Goal: Task Accomplishment & Management: Manage account settings

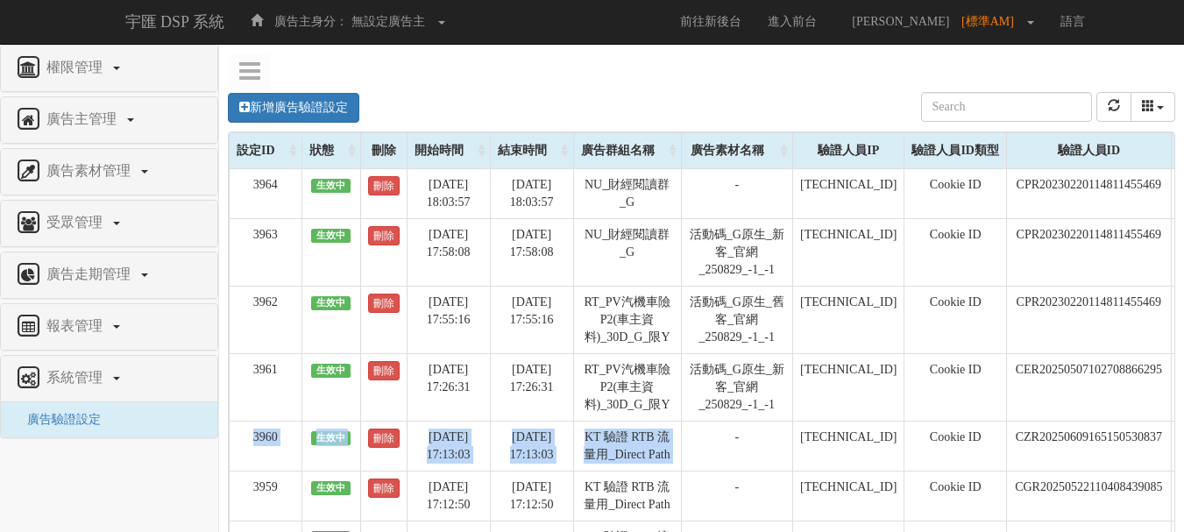
scroll to position [0, 178]
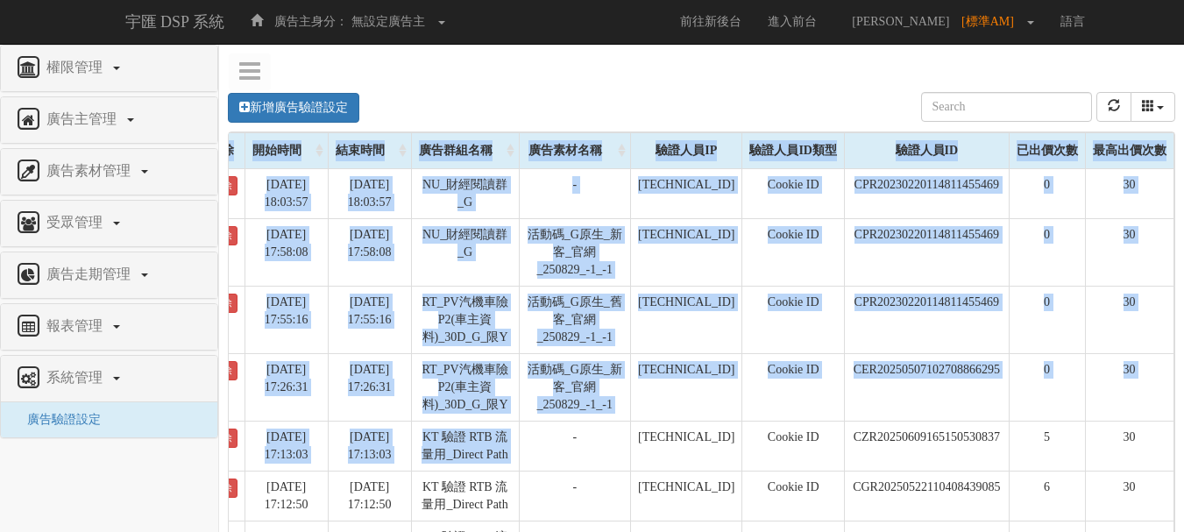
drag, startPoint x: 710, startPoint y: 428, endPoint x: 1196, endPoint y: 418, distance: 486.4
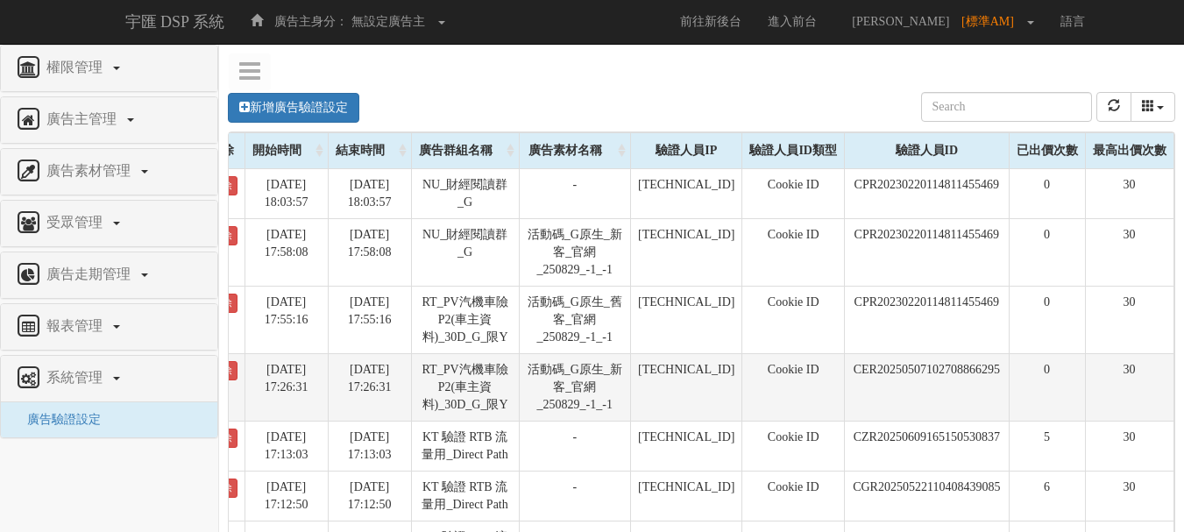
click at [1053, 379] on td "0" at bounding box center [1047, 386] width 76 height 67
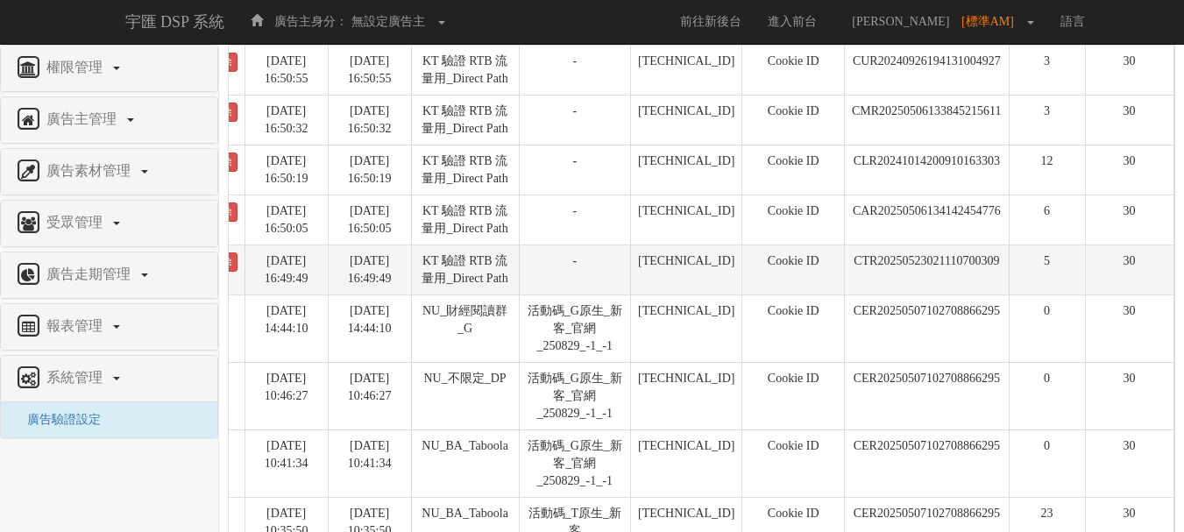
scroll to position [807, 0]
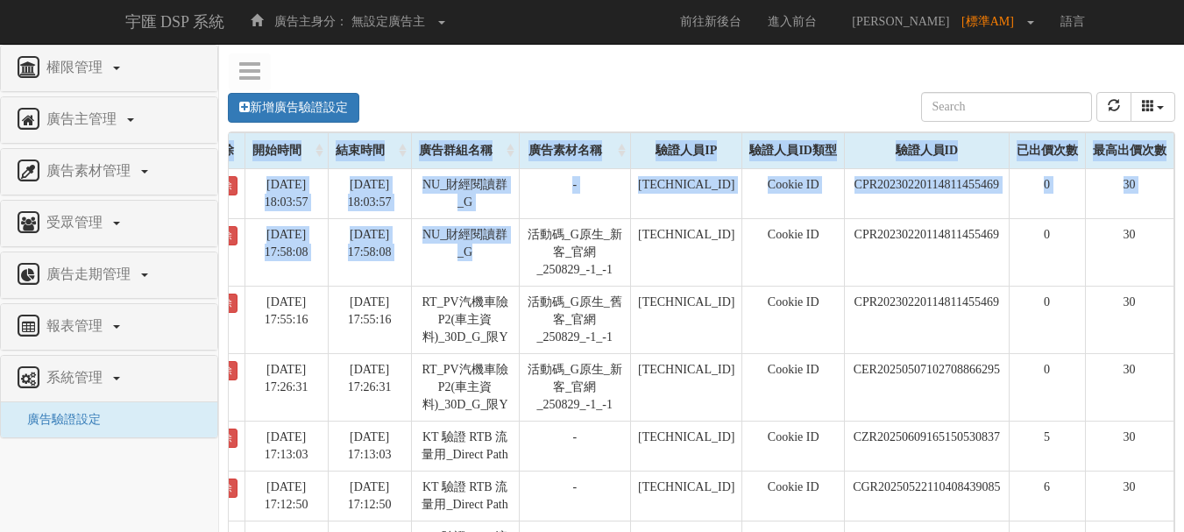
scroll to position [0, 178]
drag, startPoint x: 817, startPoint y: 302, endPoint x: 1196, endPoint y: 339, distance: 381.2
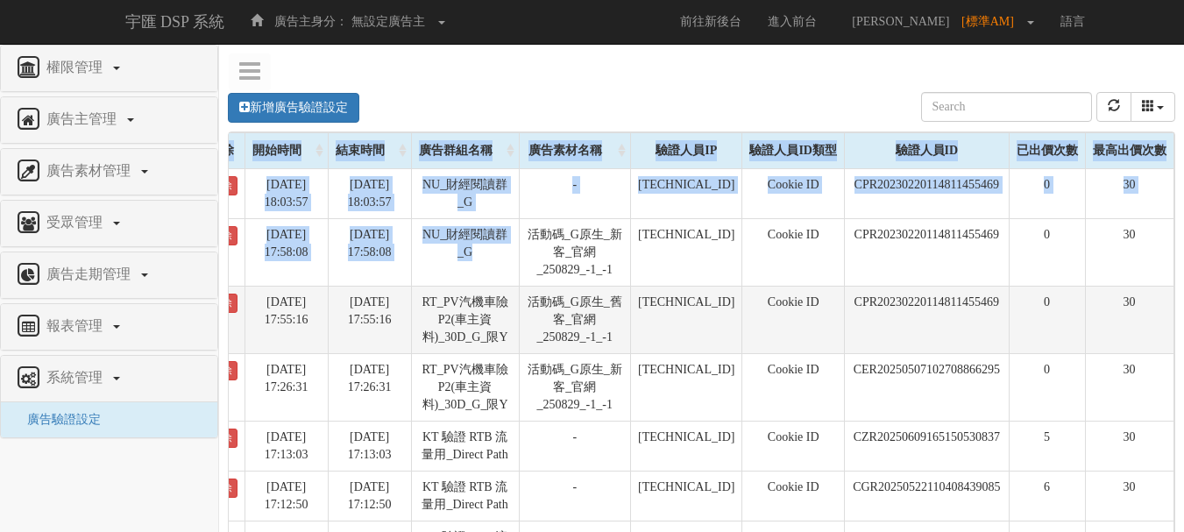
click at [965, 315] on td "CPR20230220114811455469" at bounding box center [926, 319] width 165 height 67
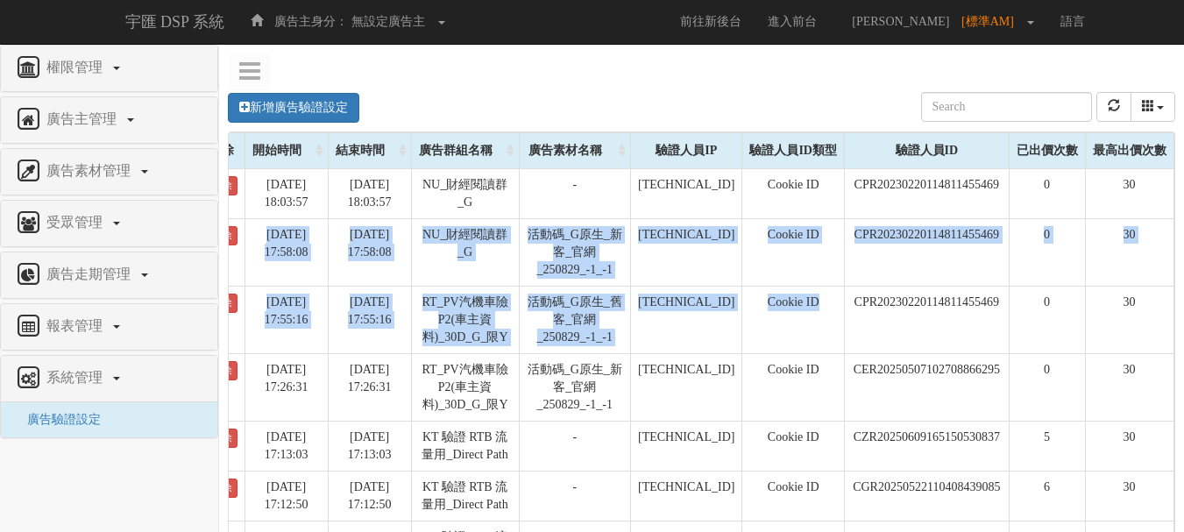
scroll to position [0, 0]
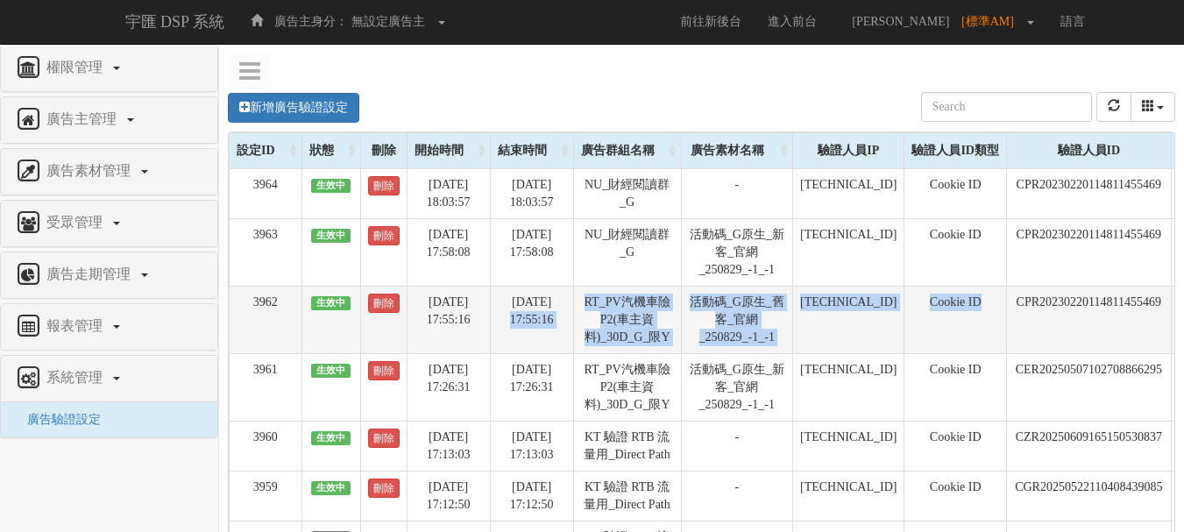
drag, startPoint x: 806, startPoint y: 301, endPoint x: 540, endPoint y: 290, distance: 266.6
click at [540, 290] on tr "3962 生效中 刪除 [DATE] 17:55:16 [DATE] 17:55:16 RT_PV汽機車險P2(車主資料)_30D_G_限Y 活動碼_G原生_…" at bounding box center [783, 319] width 1107 height 67
click at [540, 290] on td "[DATE] 17:55:16" at bounding box center [531, 319] width 83 height 67
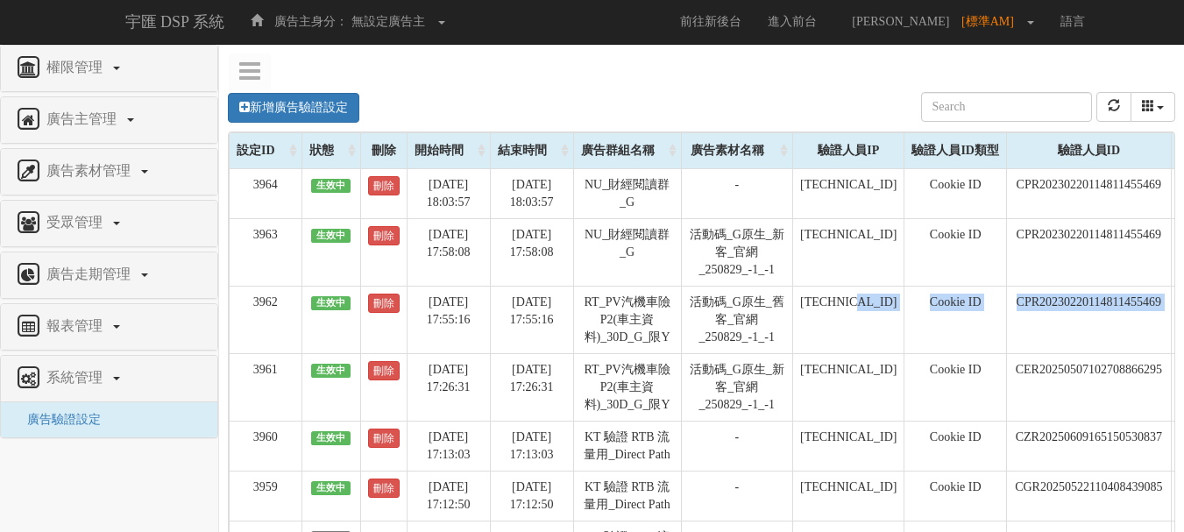
scroll to position [0, 178]
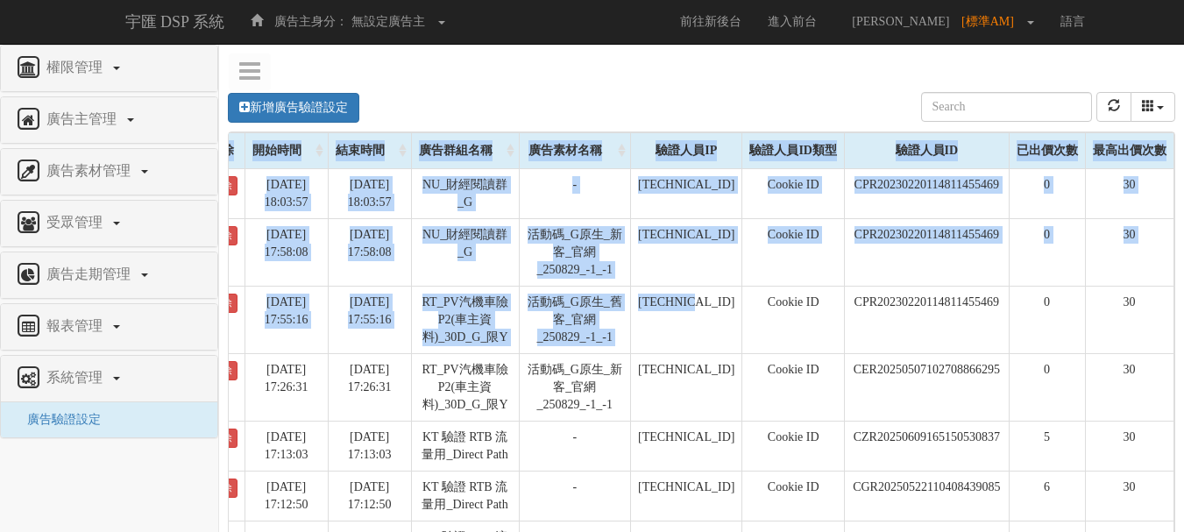
drag, startPoint x: 1015, startPoint y: 318, endPoint x: 1196, endPoint y: 343, distance: 183.1
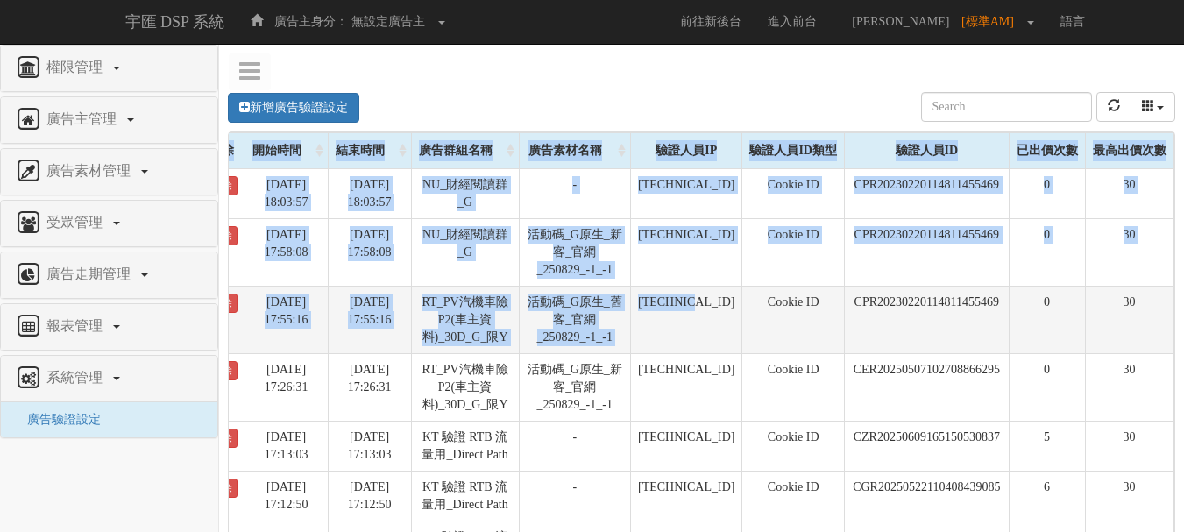
click at [1056, 308] on td "0" at bounding box center [1047, 319] width 76 height 67
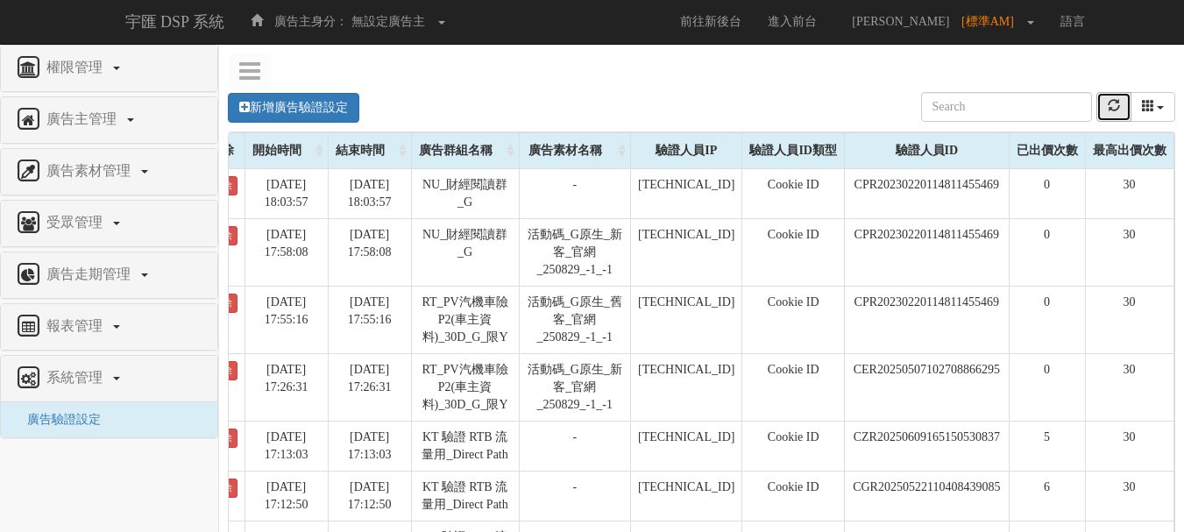
click at [1108, 110] on icon "refresh" at bounding box center [1114, 105] width 12 height 12
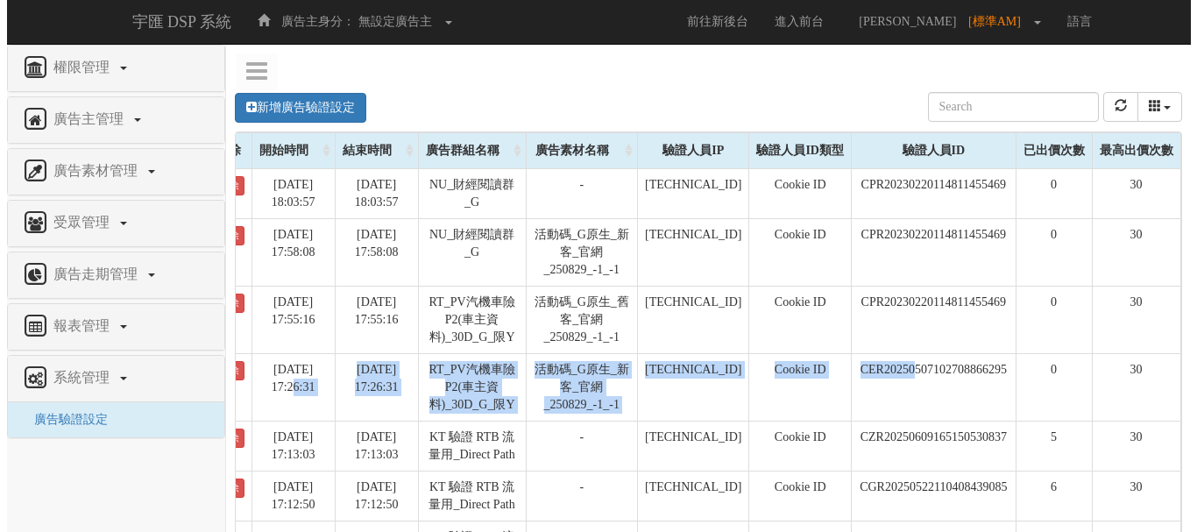
scroll to position [0, 0]
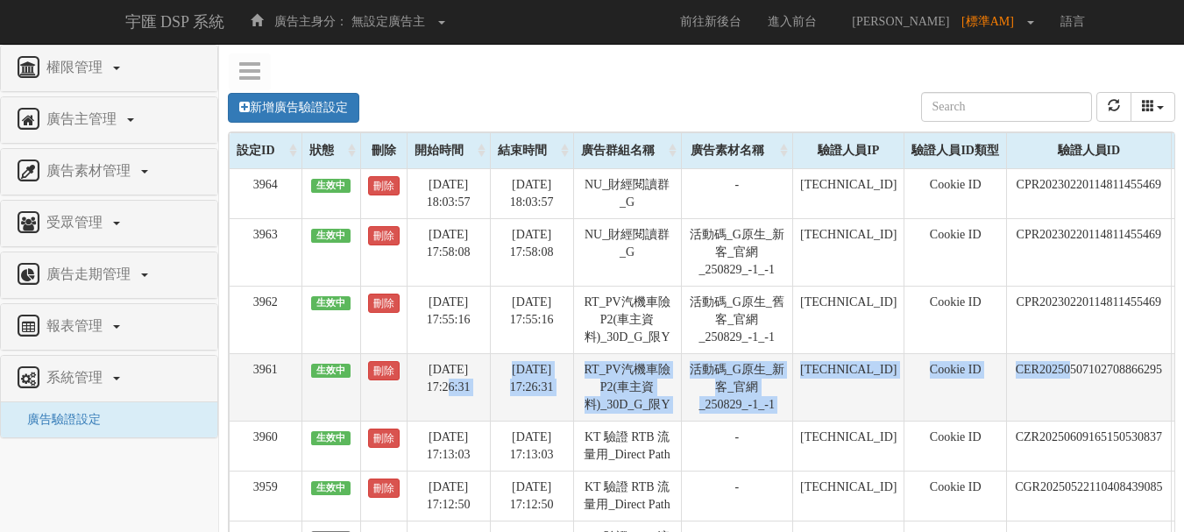
drag, startPoint x: 790, startPoint y: 397, endPoint x: 478, endPoint y: 404, distance: 312.9
click at [478, 404] on tr "3961 生效中 刪除 [DATE] 17:26:31 [DATE] 17:26:31 RT_PV汽機車險P2(車主資料)_30D_G_限Y 活動碼_G原生_…" at bounding box center [783, 386] width 1107 height 67
click at [493, 380] on td "[DATE] 17:26:31" at bounding box center [531, 386] width 83 height 67
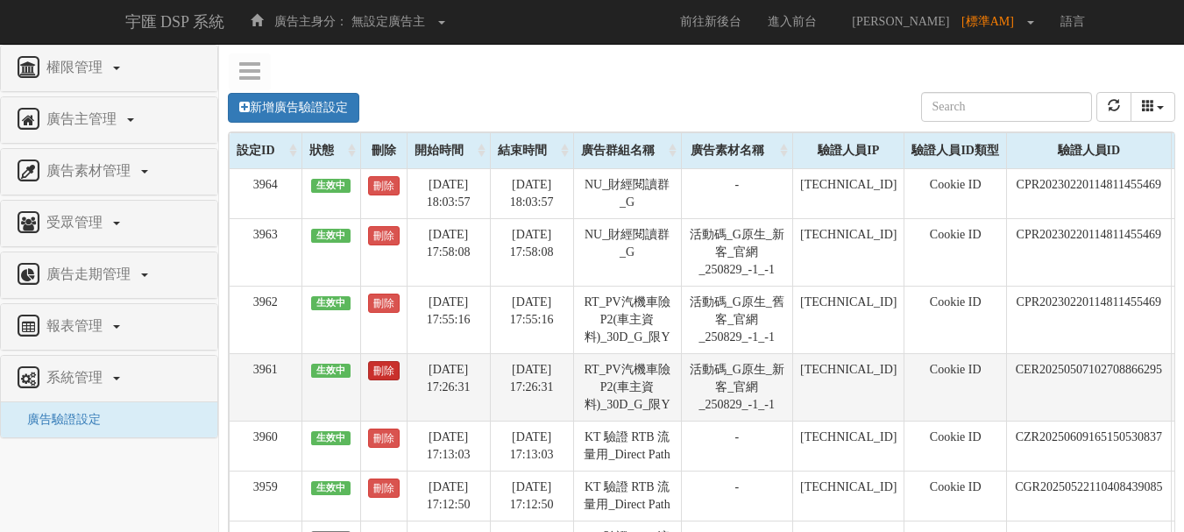
click at [388, 374] on link "刪除" at bounding box center [384, 370] width 32 height 19
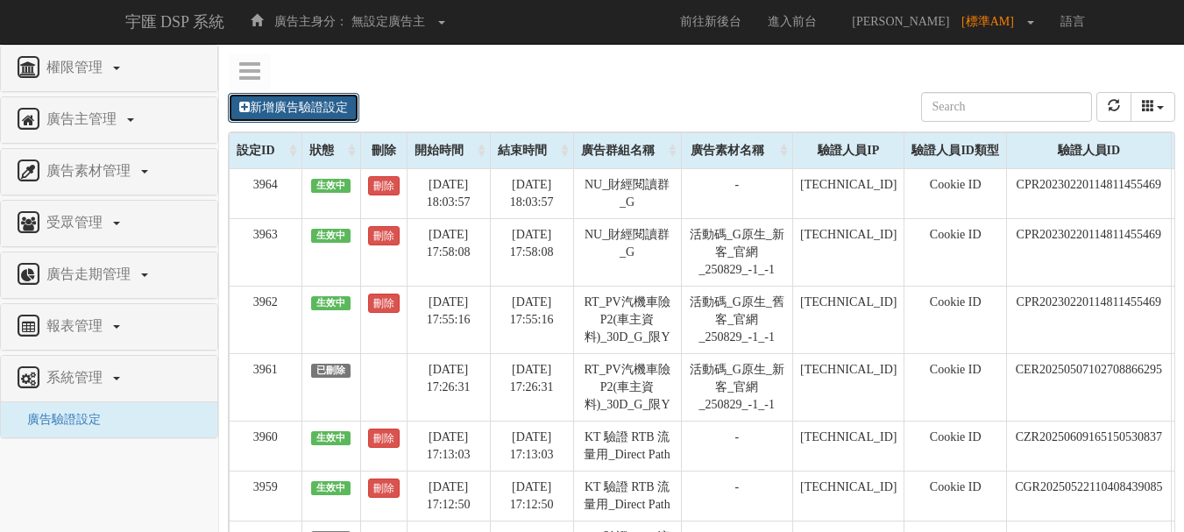
click at [322, 98] on link "新增廣告驗證設定" at bounding box center [293, 108] width 131 height 30
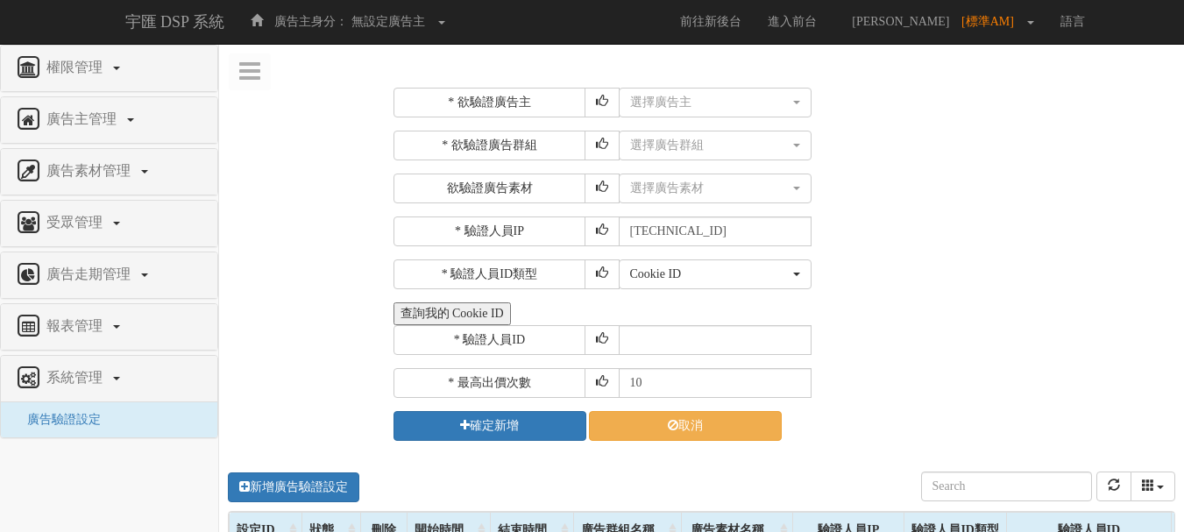
click at [435, 322] on button "查詢我的 Cookie ID" at bounding box center [451, 313] width 117 height 23
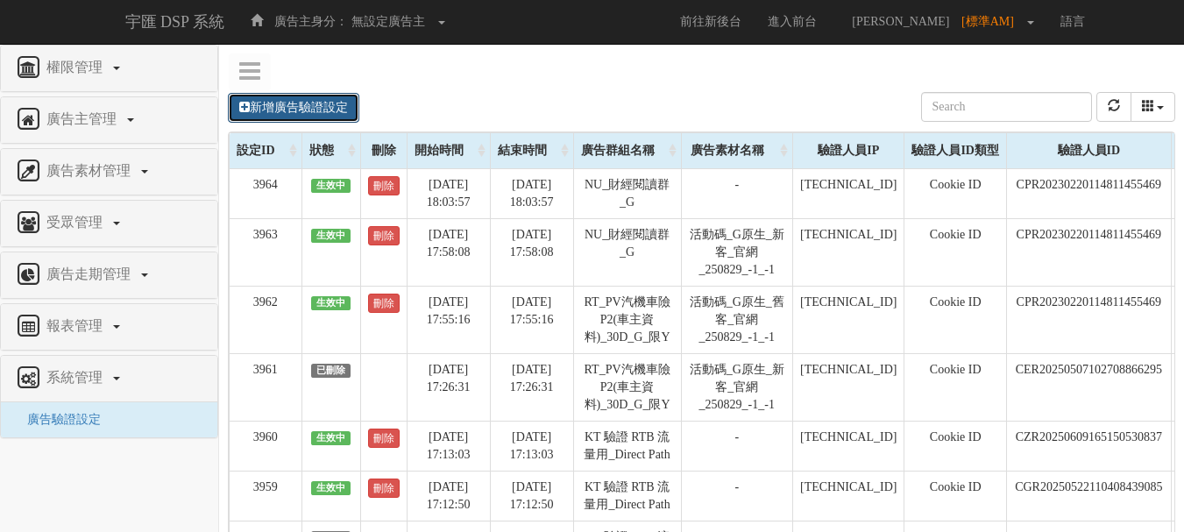
click at [335, 110] on link "新增廣告驗證設定" at bounding box center [293, 108] width 131 height 30
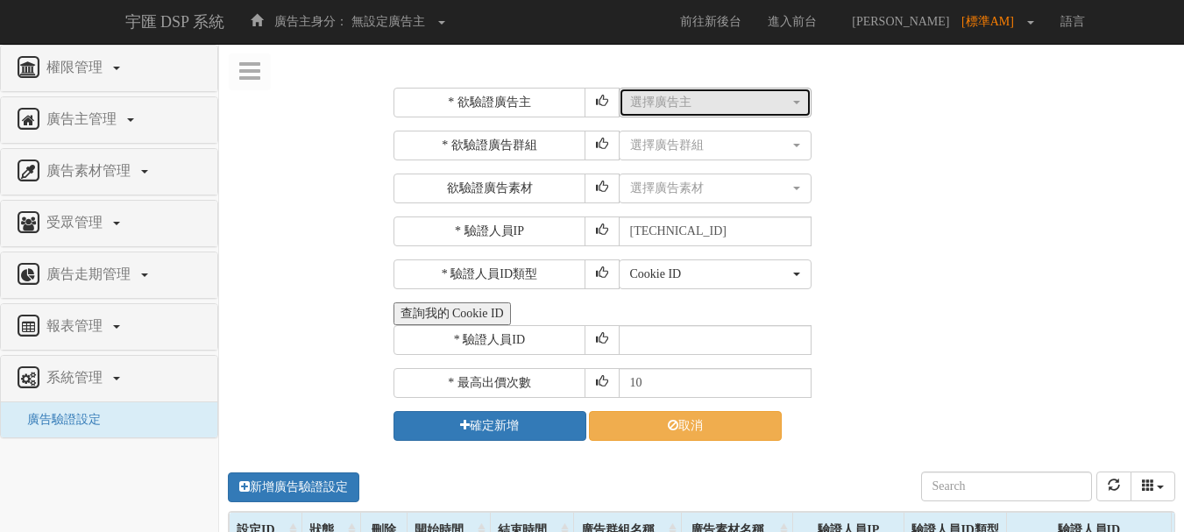
click at [662, 105] on div "選擇廣告主" at bounding box center [709, 103] width 159 height 18
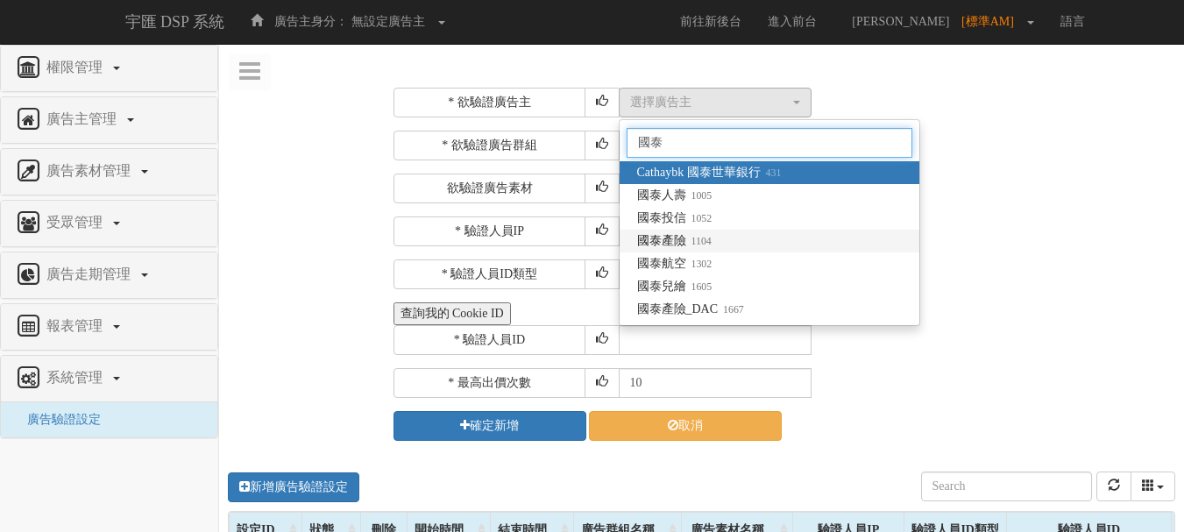
type input "國泰"
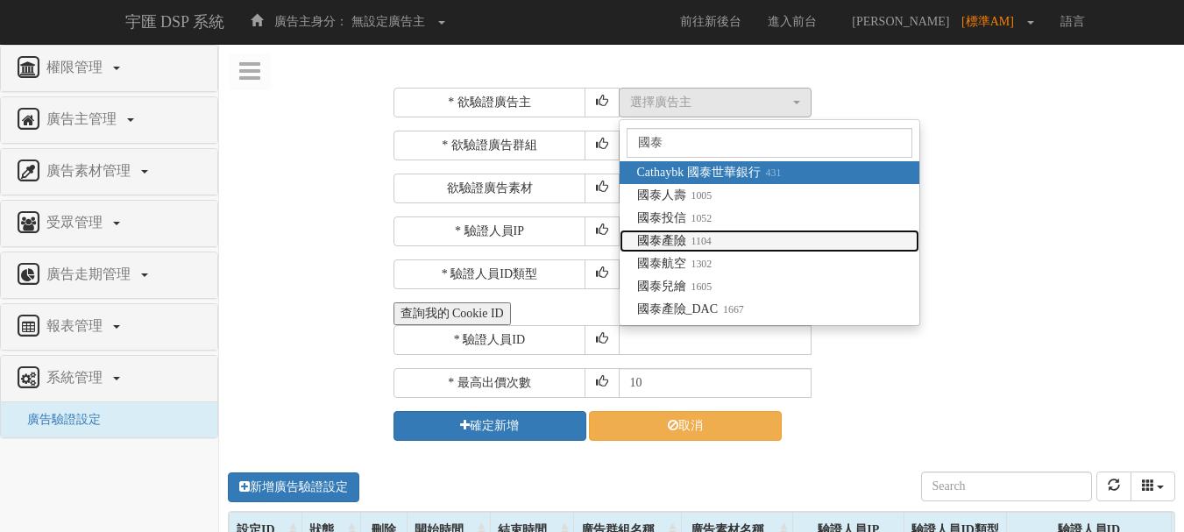
click at [699, 232] on span "國泰產險 1104" at bounding box center [674, 241] width 74 height 18
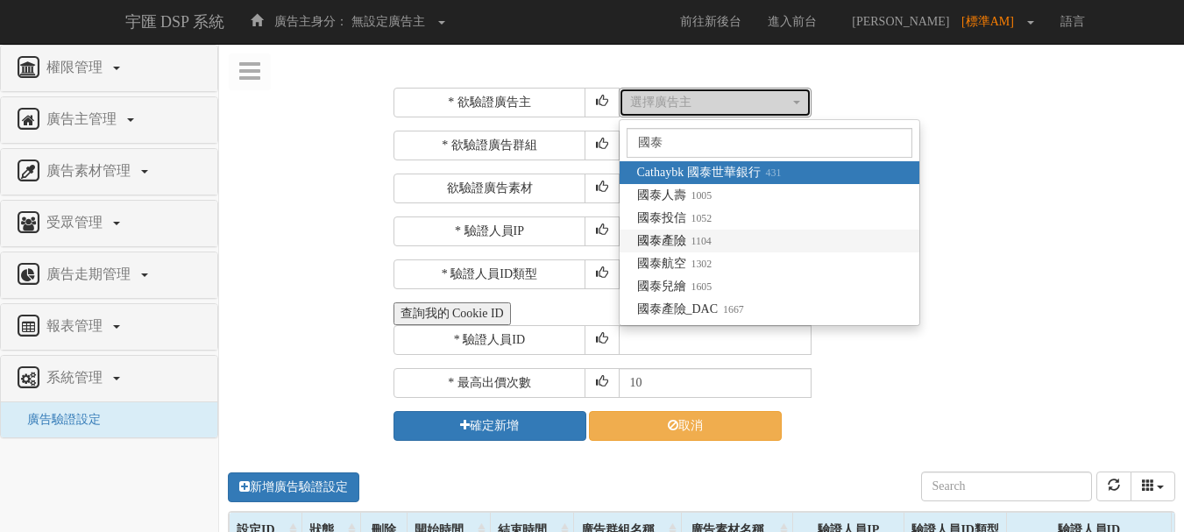
select select "1104"
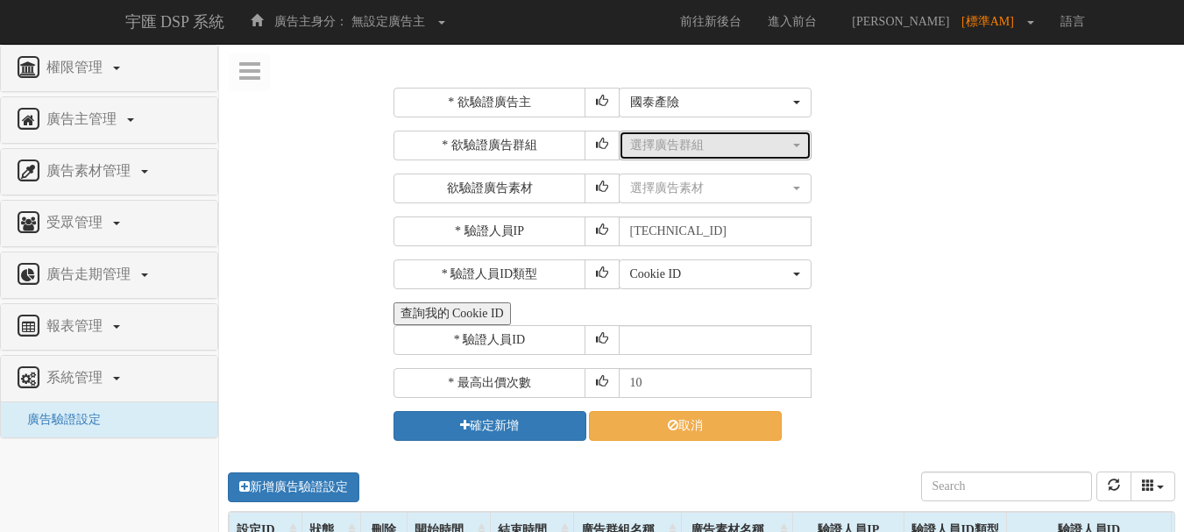
click at [684, 152] on div "選擇廣告群組" at bounding box center [709, 146] width 159 height 18
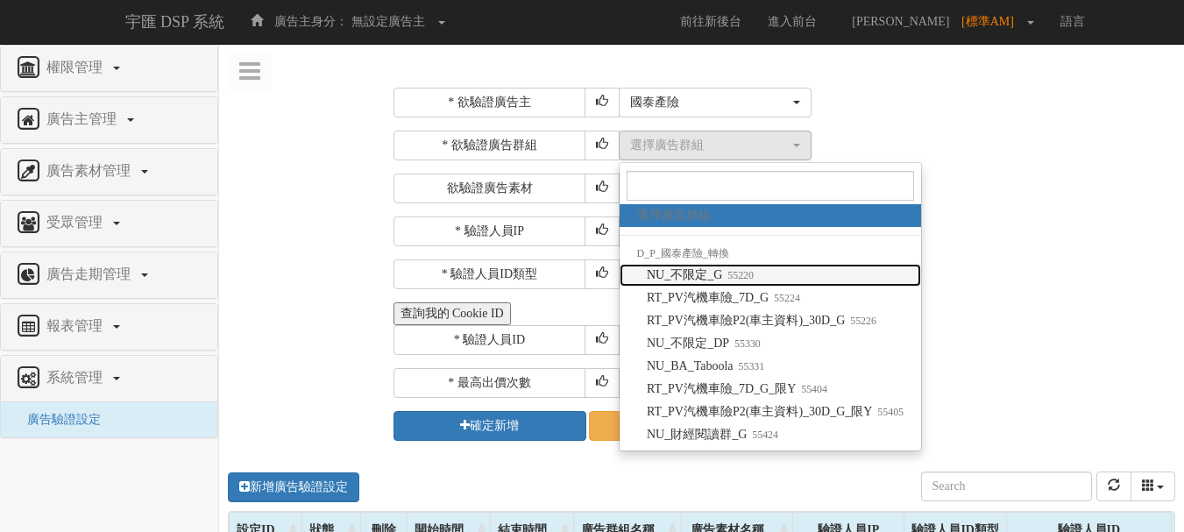
click at [718, 275] on span "NU_不限定_G 55220" at bounding box center [700, 275] width 107 height 18
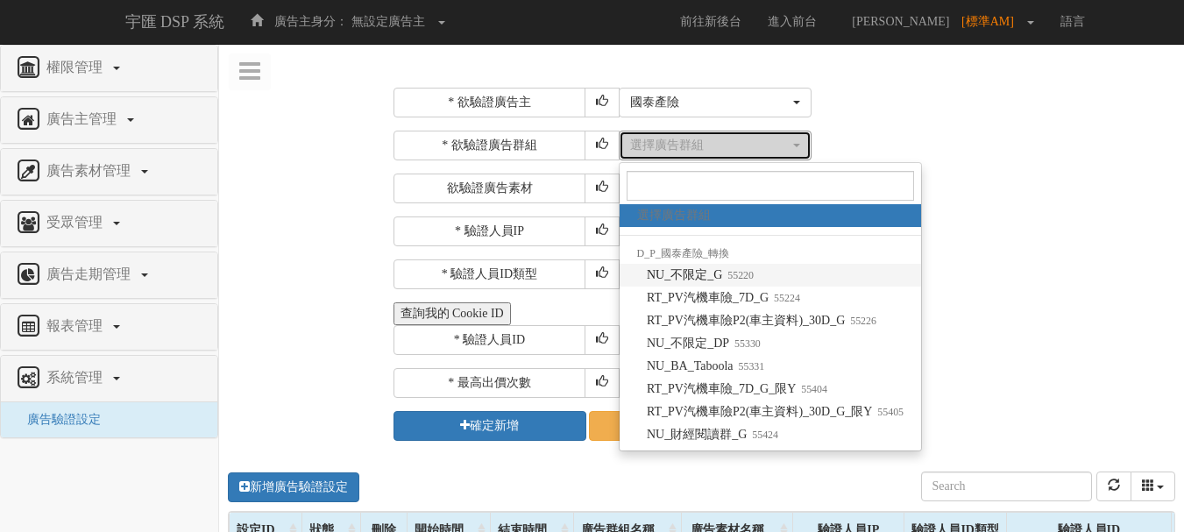
select select "55220"
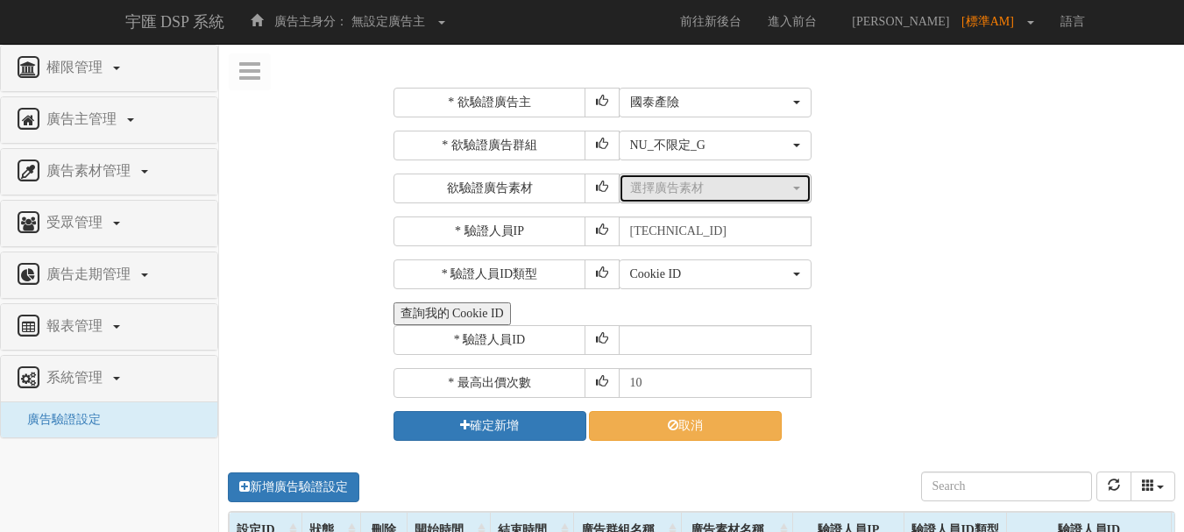
click at [695, 192] on div "選擇廣告素材" at bounding box center [709, 189] width 159 height 18
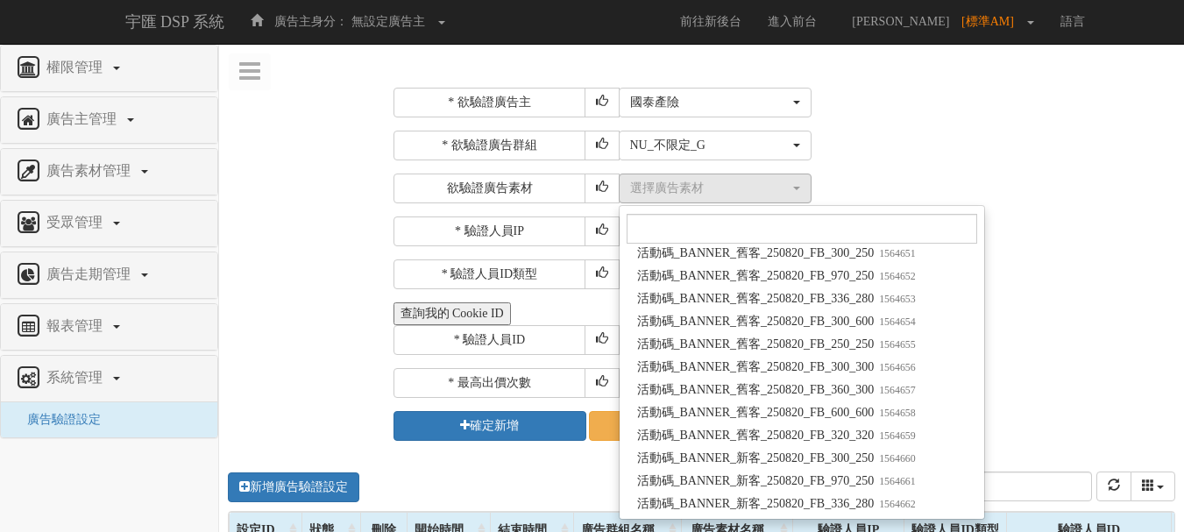
scroll to position [117713, 0]
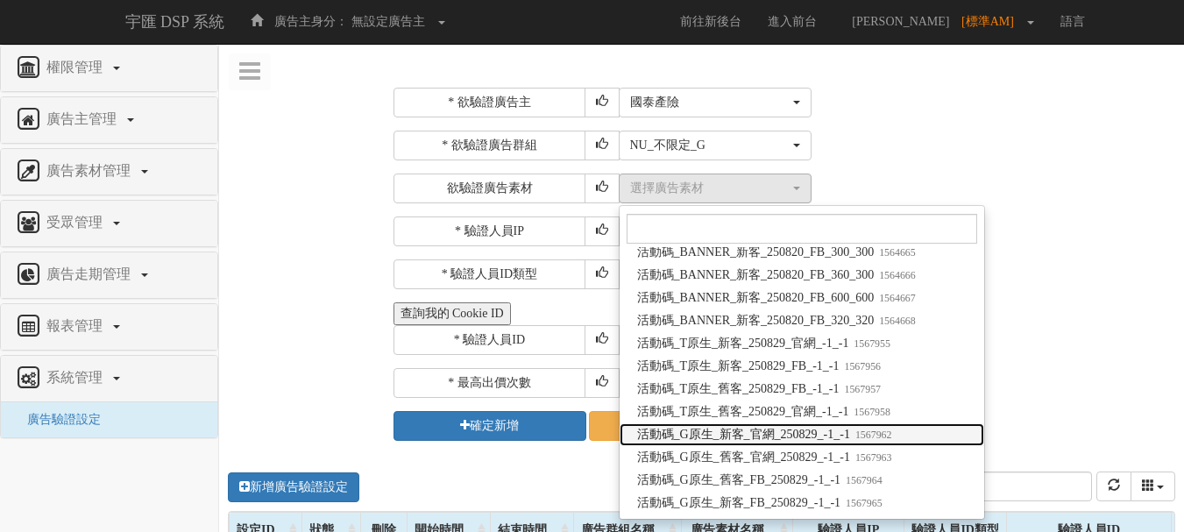
click at [769, 440] on span "活動碼_G原生_新客_官網_250829_-1_-1 1567962" at bounding box center [764, 435] width 255 height 18
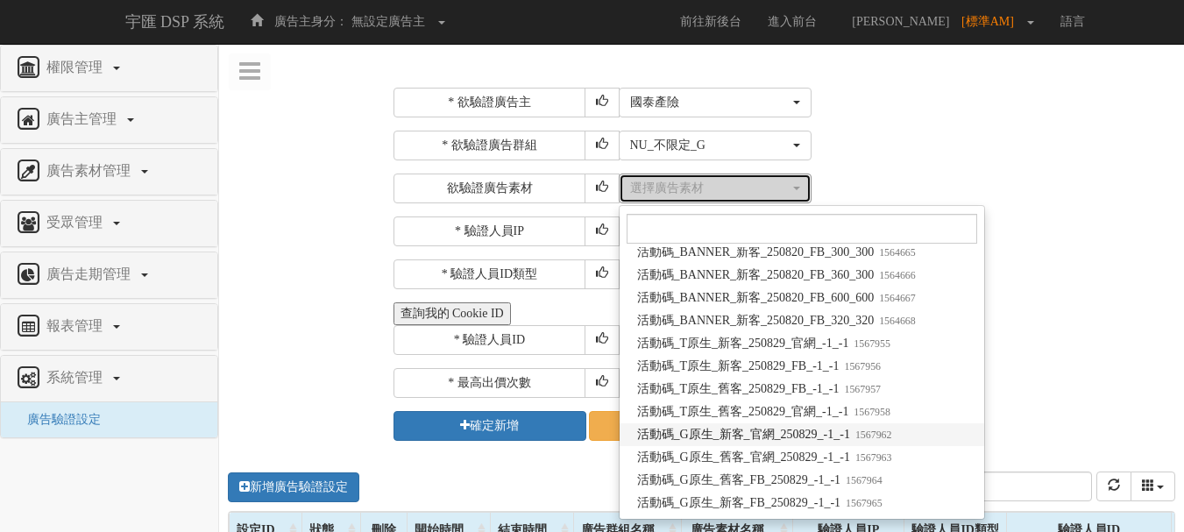
select select "1567962"
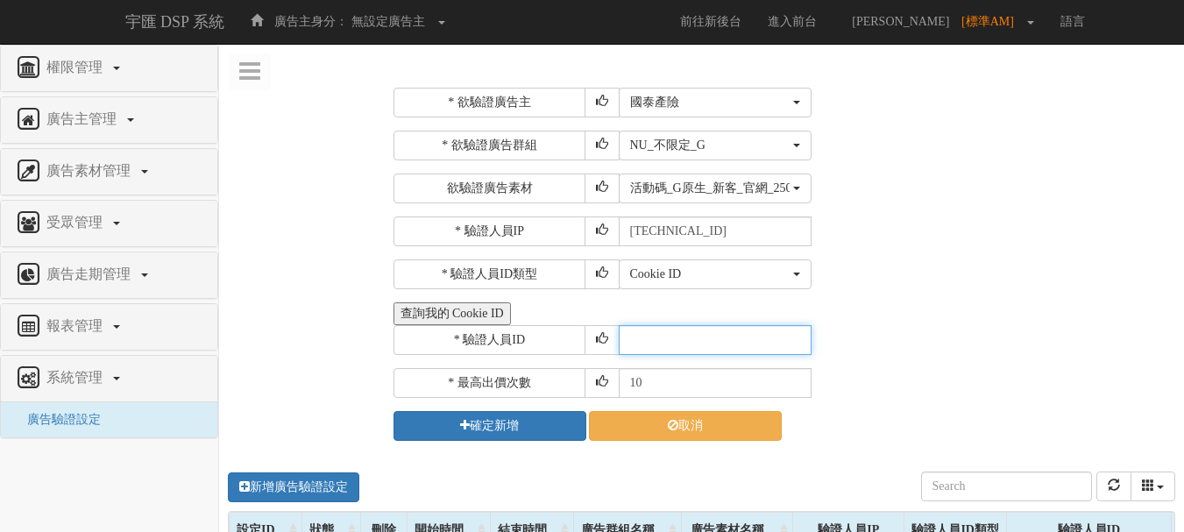
click at [669, 338] on input "text" at bounding box center [715, 340] width 193 height 30
type input "CER20250507102708866295"
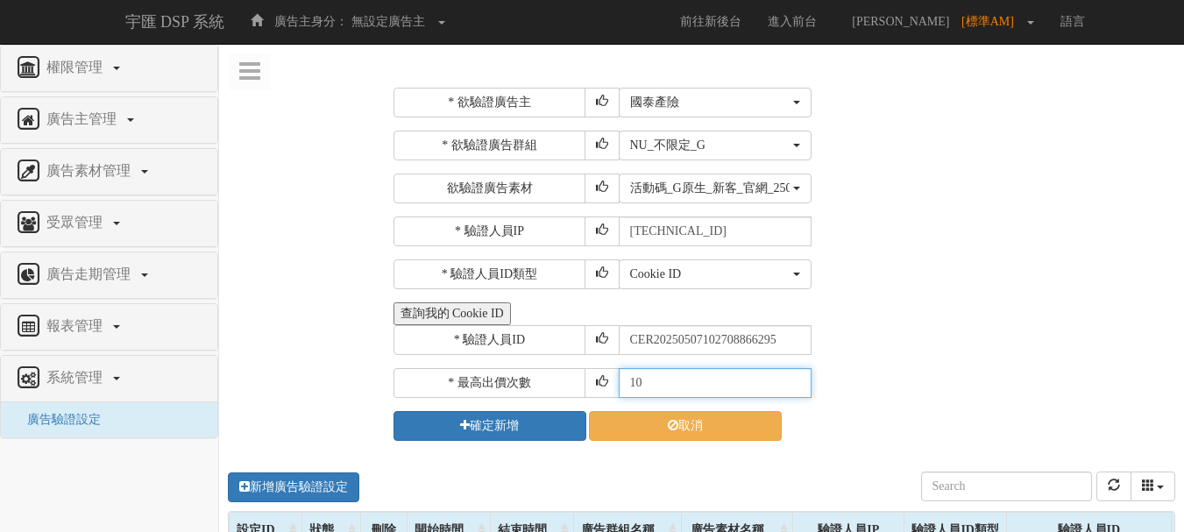
drag, startPoint x: 652, startPoint y: 383, endPoint x: 613, endPoint y: 379, distance: 38.7
click at [613, 379] on div "* 最高出價次數 10" at bounding box center [782, 383] width 778 height 30
type input "30"
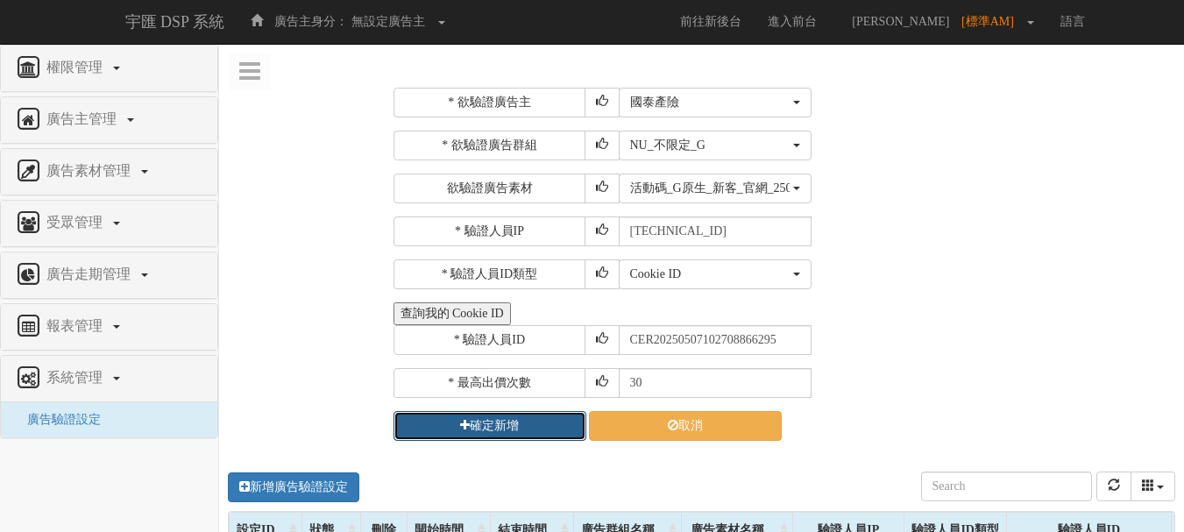
click at [548, 428] on button "確定新增" at bounding box center [489, 426] width 193 height 30
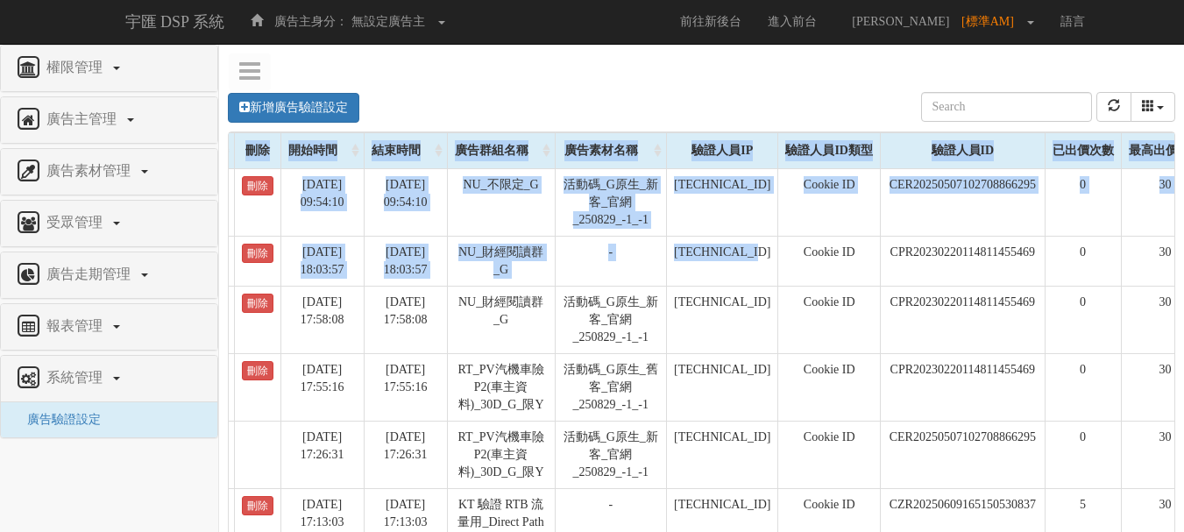
scroll to position [0, 178]
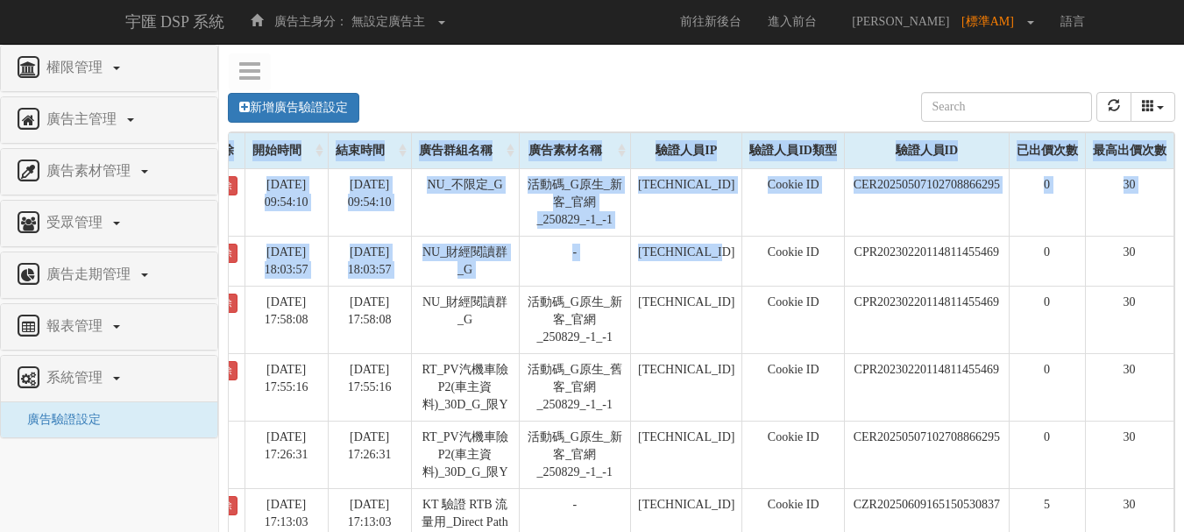
drag, startPoint x: 988, startPoint y: 265, endPoint x: 1196, endPoint y: 271, distance: 207.7
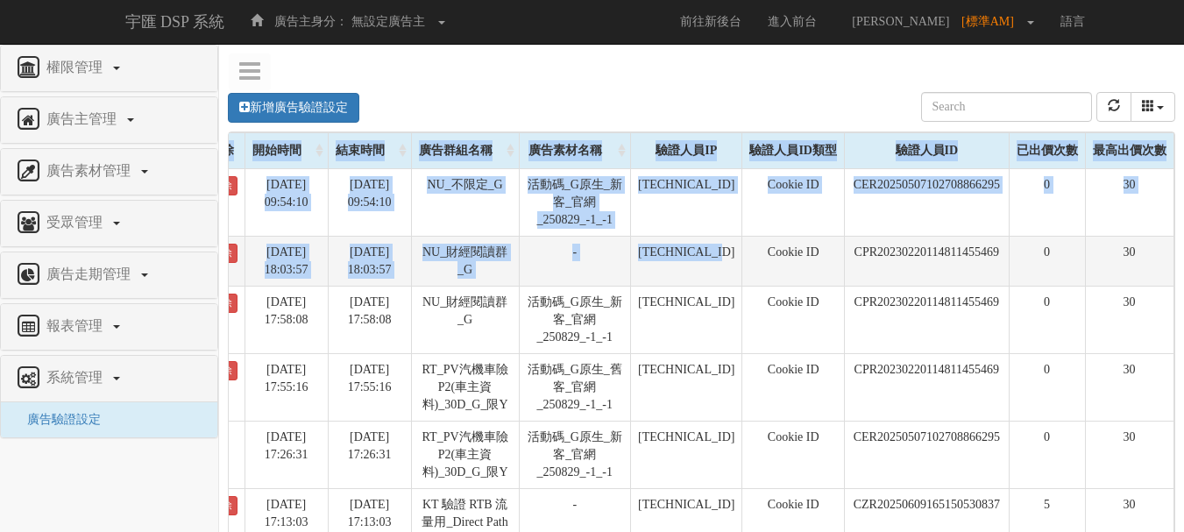
click at [1027, 250] on td "0" at bounding box center [1047, 261] width 76 height 50
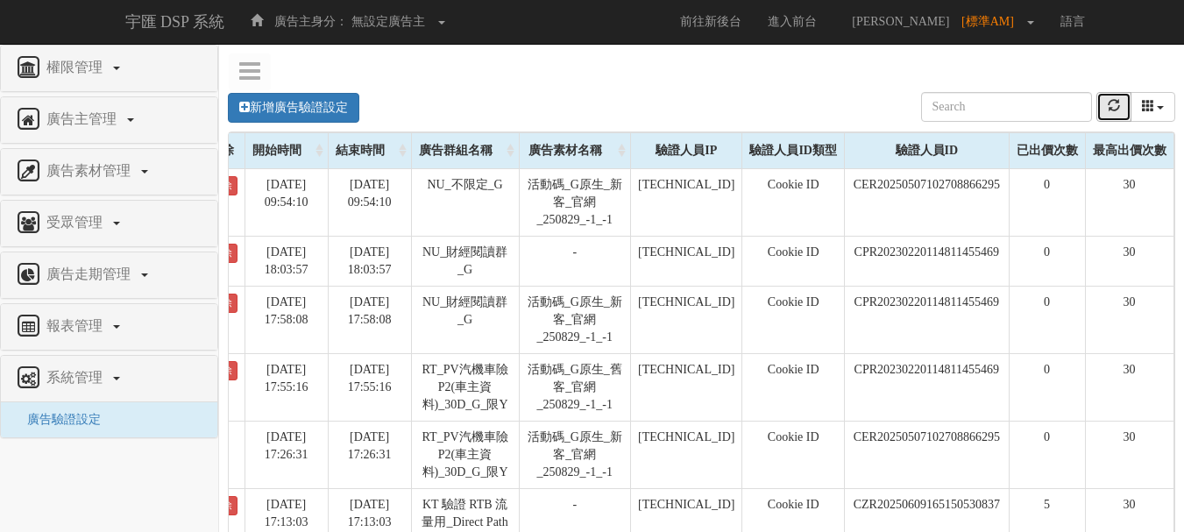
click at [1099, 105] on button "refresh" at bounding box center [1113, 107] width 35 height 30
click at [1117, 100] on icon "refresh" at bounding box center [1114, 105] width 12 height 12
click at [1108, 109] on icon "refresh" at bounding box center [1114, 105] width 12 height 12
click at [1109, 102] on icon "refresh" at bounding box center [1114, 105] width 12 height 12
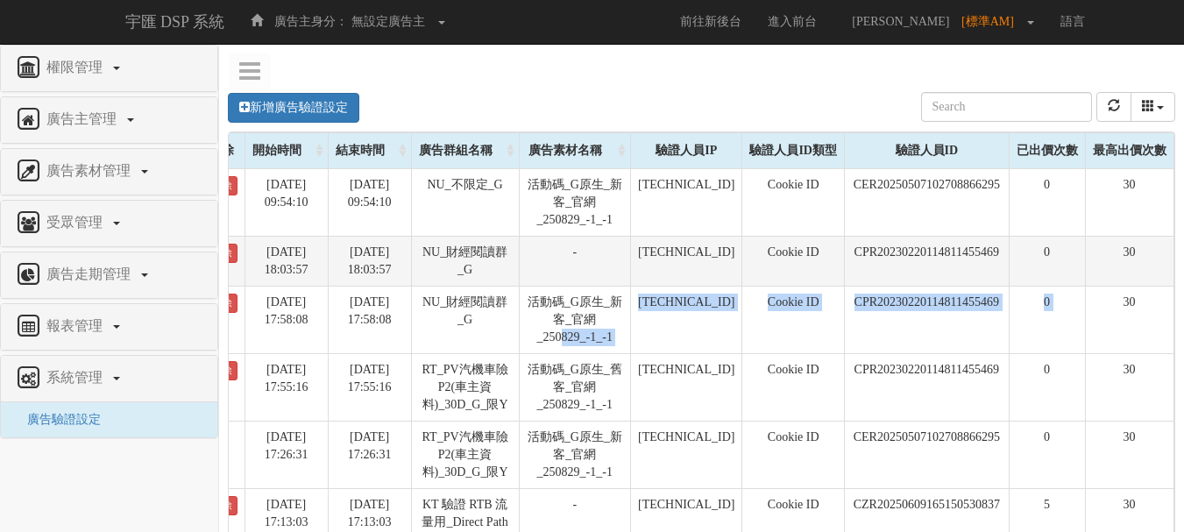
drag, startPoint x: 535, startPoint y: 337, endPoint x: 1016, endPoint y: 283, distance: 484.1
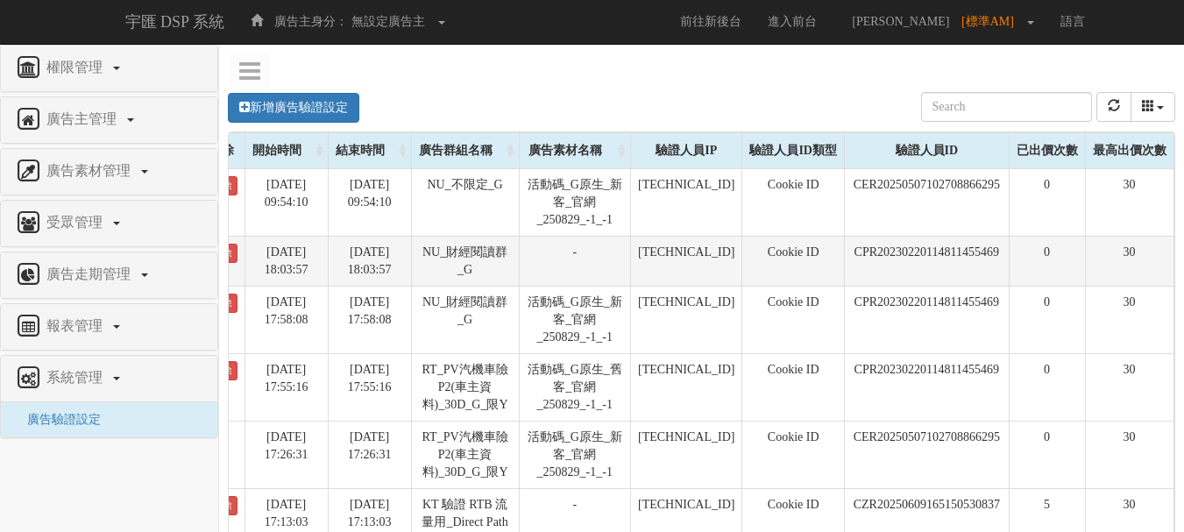
click at [962, 283] on td "CPR20230220114811455469" at bounding box center [926, 261] width 165 height 50
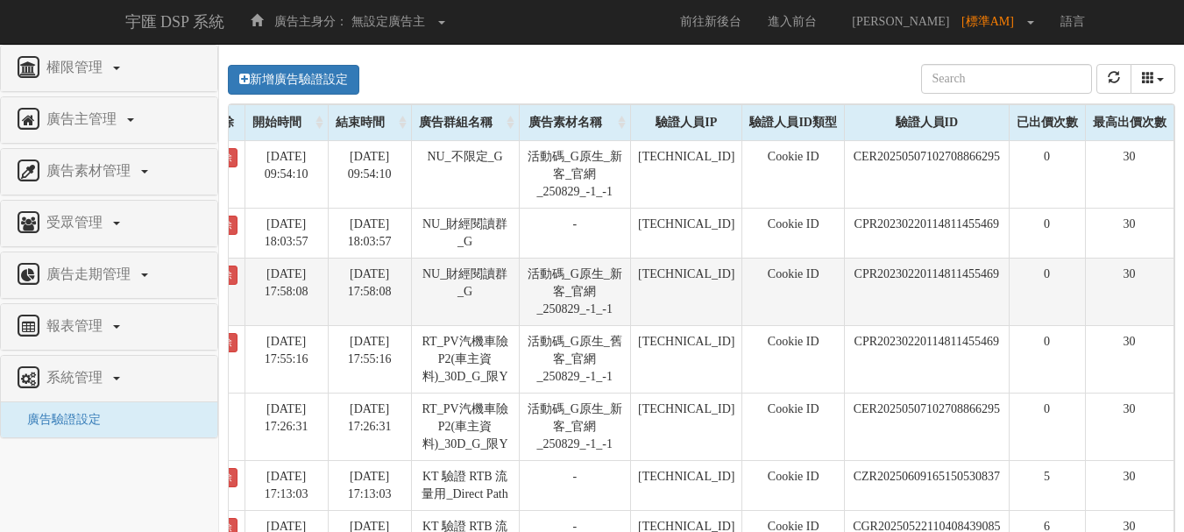
scroll to position [0, 0]
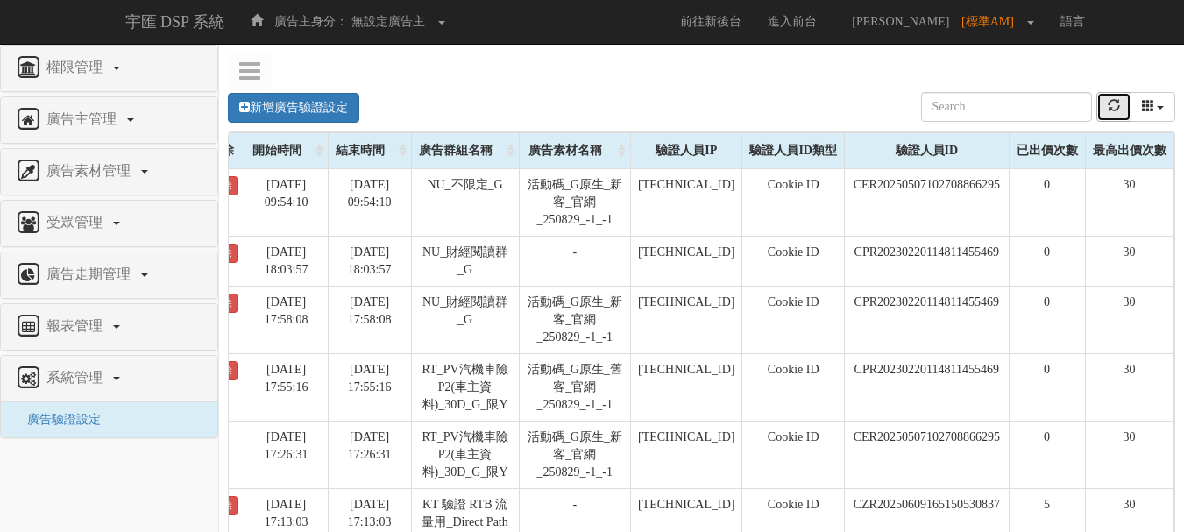
click at [1097, 107] on button "refresh" at bounding box center [1113, 107] width 35 height 30
click at [1100, 107] on button "refresh" at bounding box center [1113, 107] width 35 height 30
